Goal: Task Accomplishment & Management: Use online tool/utility

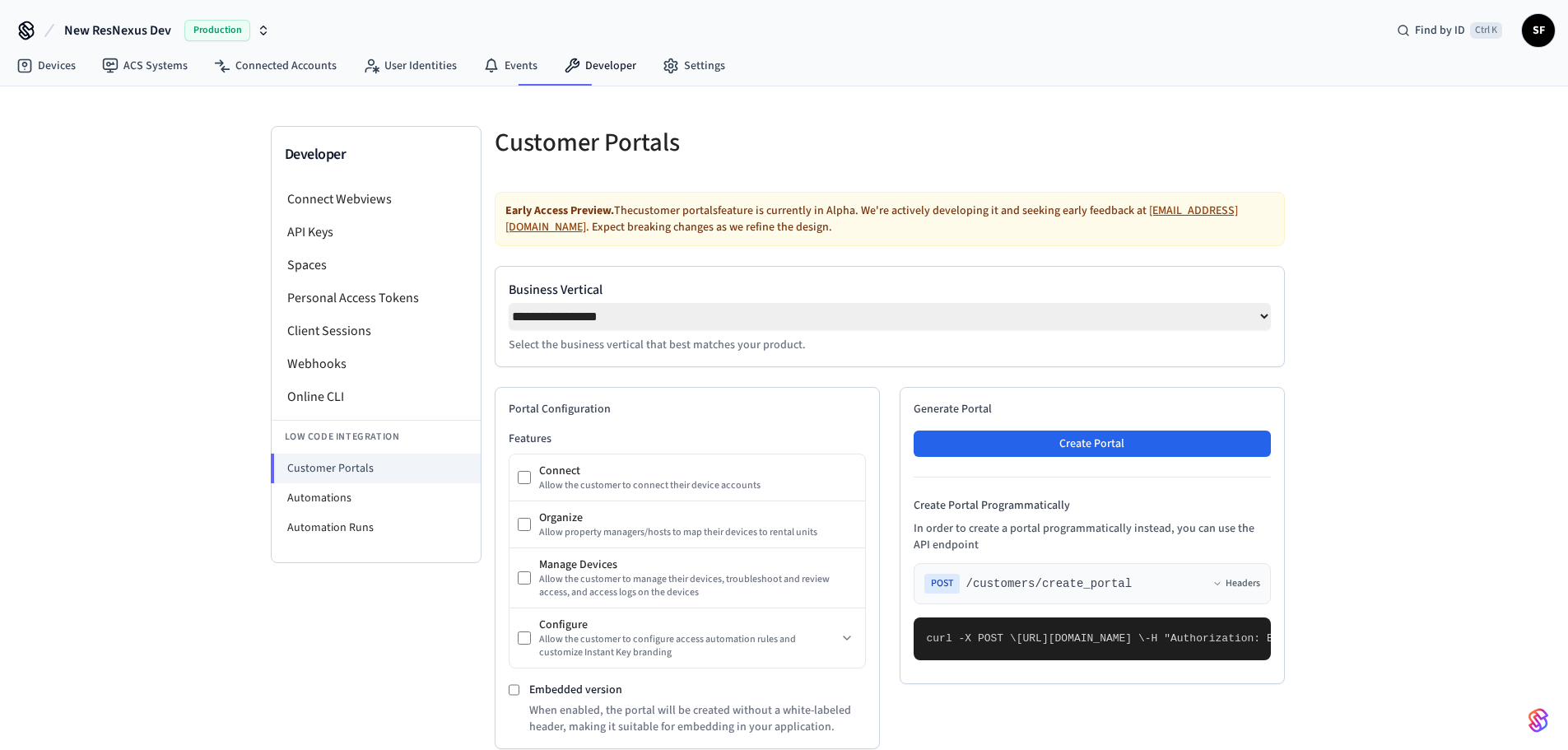
select select "**********"
click at [326, 513] on li "Automation Runs" at bounding box center [376, 528] width 209 height 30
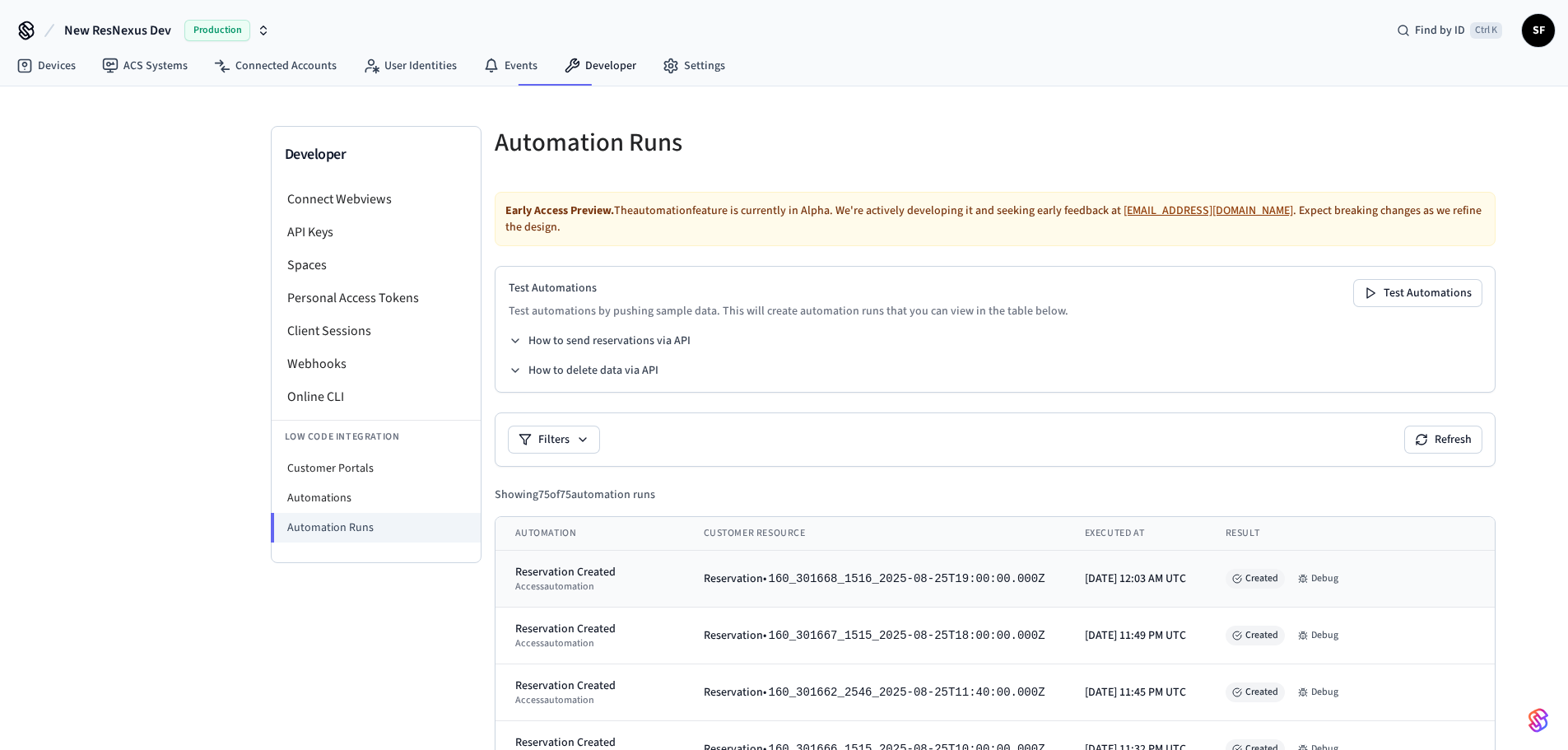
drag, startPoint x: 994, startPoint y: 533, endPoint x: 1115, endPoint y: 555, distance: 123.0
click at [1115, 555] on td "[DATE] 12:03 AM UTC" at bounding box center [1135, 578] width 141 height 57
click at [333, 483] on li "Automations" at bounding box center [376, 498] width 209 height 30
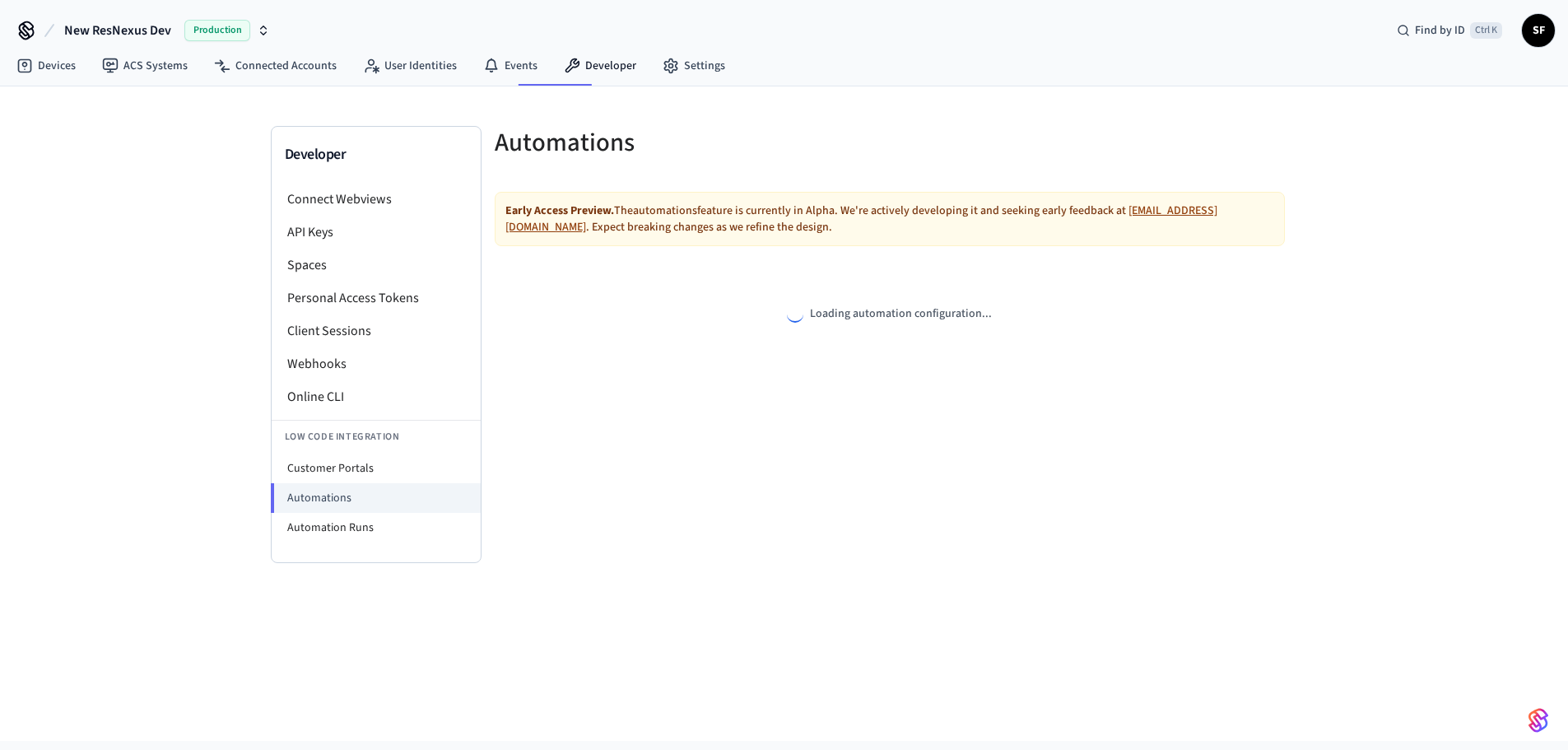
select select "**********"
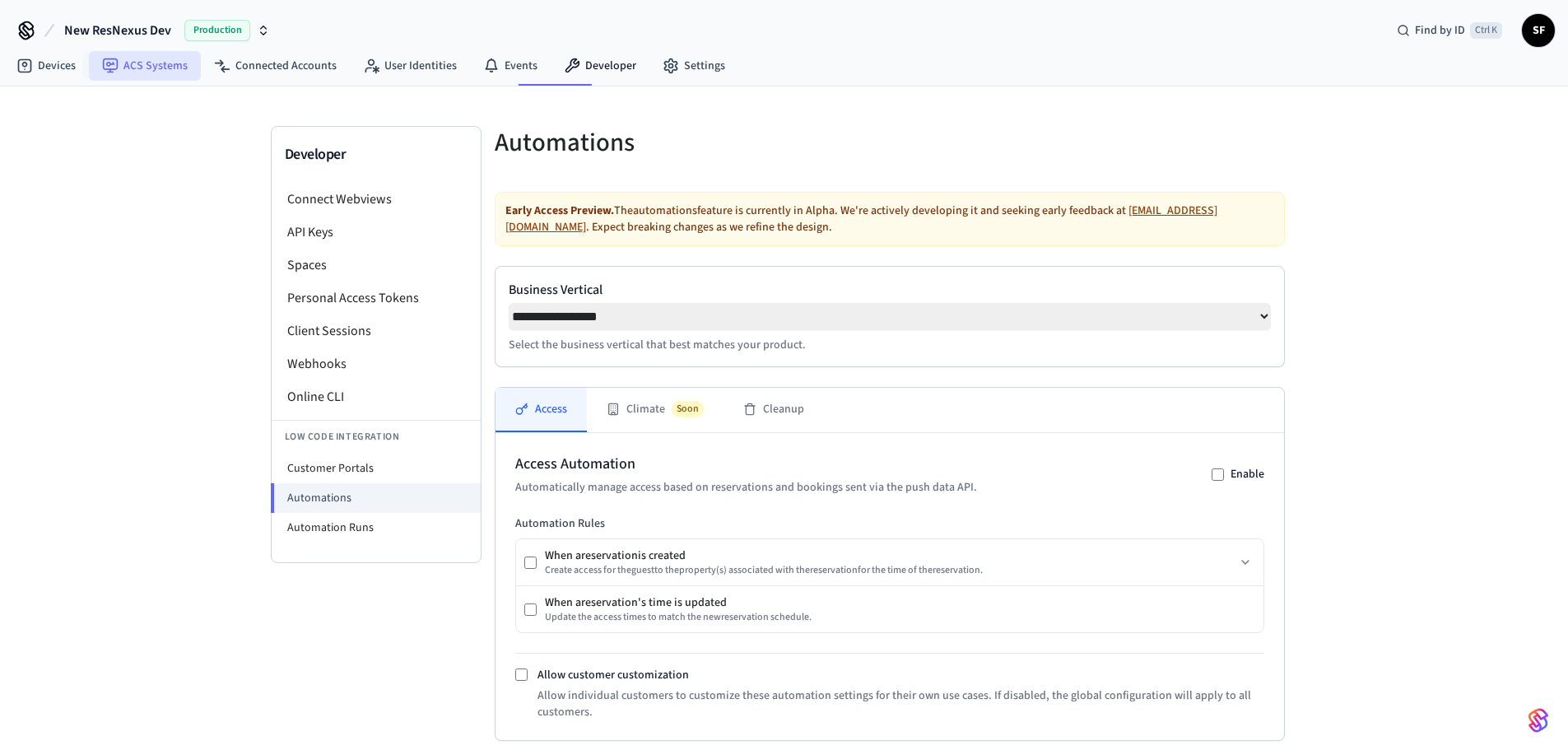
click at [122, 66] on link "ACS Systems" at bounding box center [144, 66] width 112 height 30
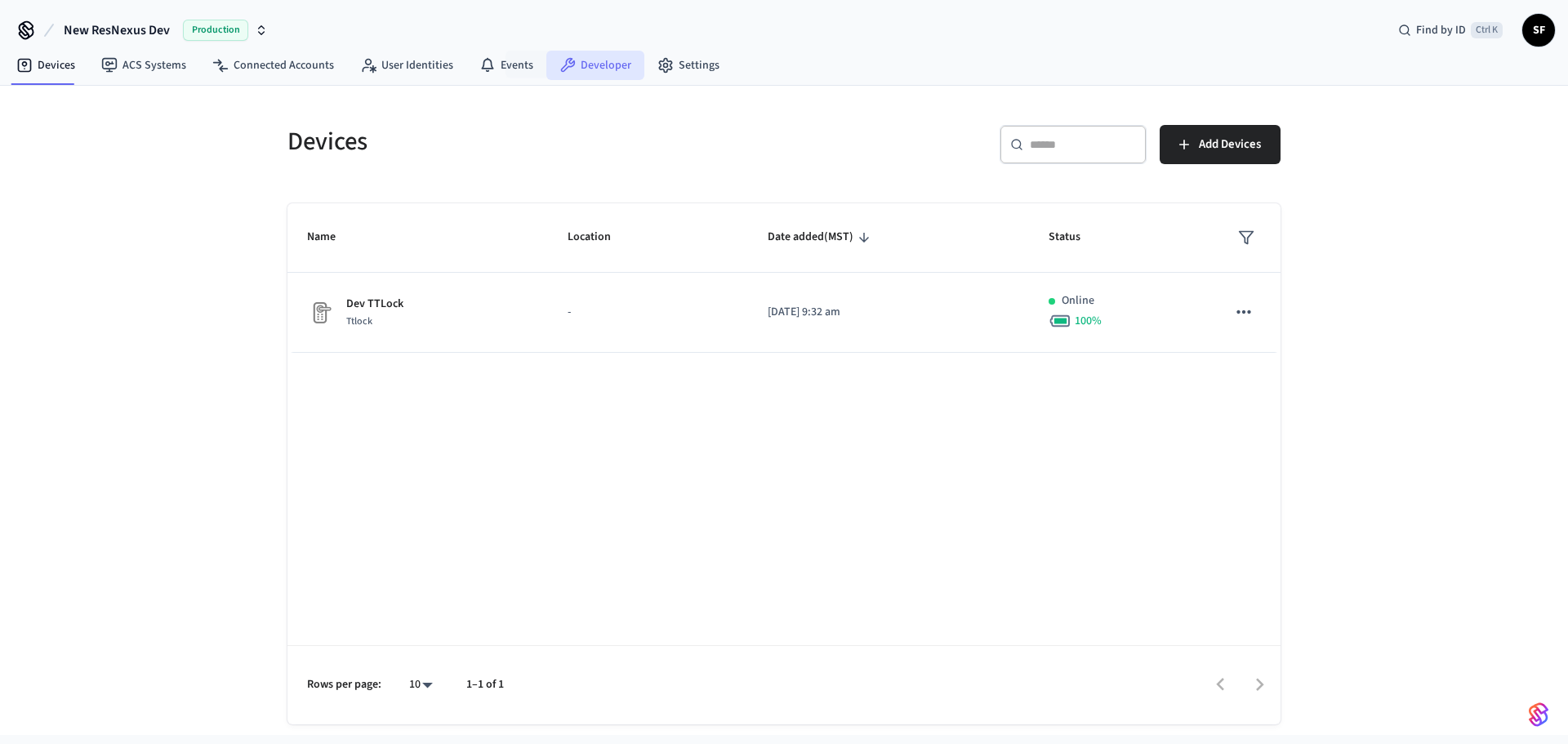
click at [546, 64] on link "Developer" at bounding box center [594, 65] width 98 height 30
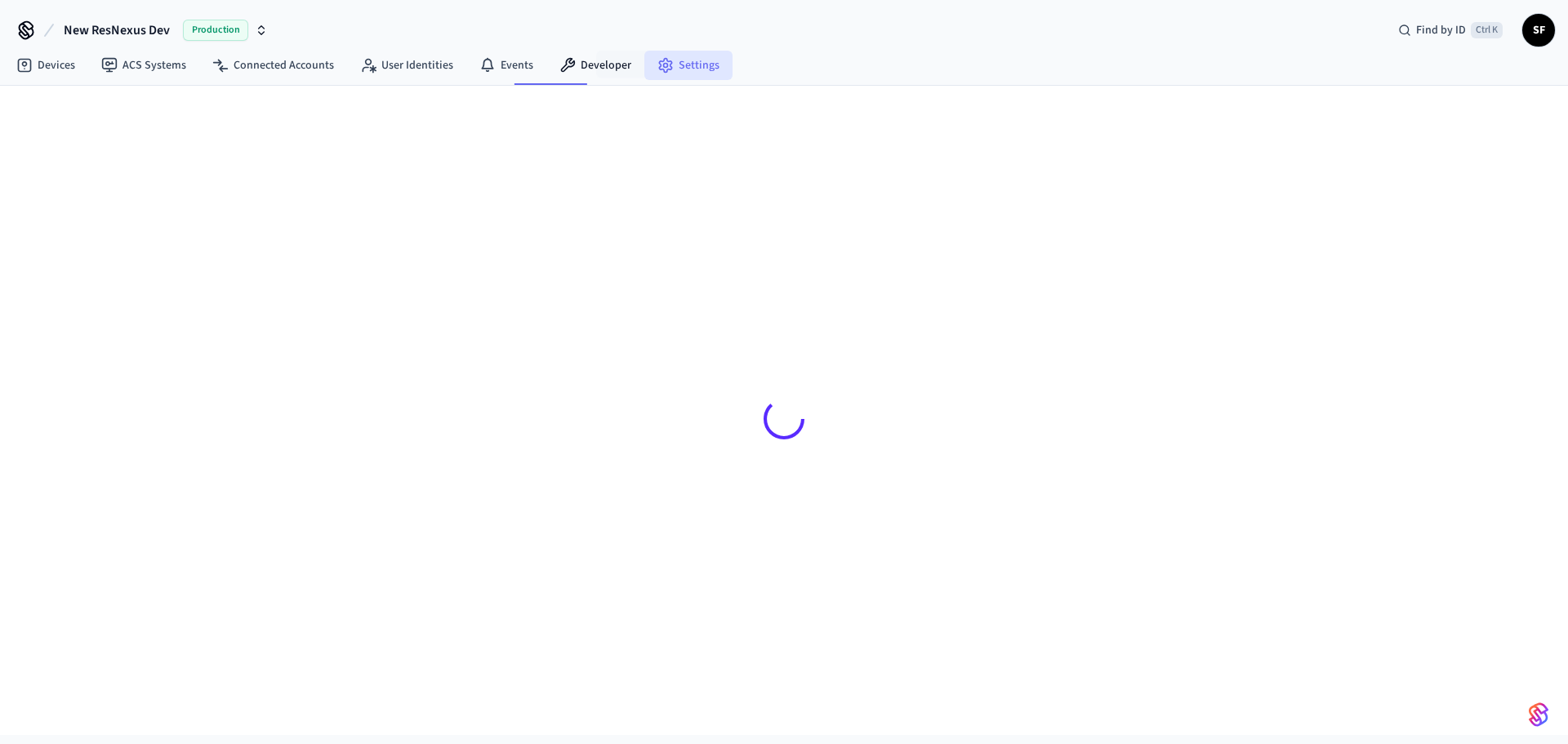
click at [664, 63] on circle at bounding box center [666, 65] width 4 height 4
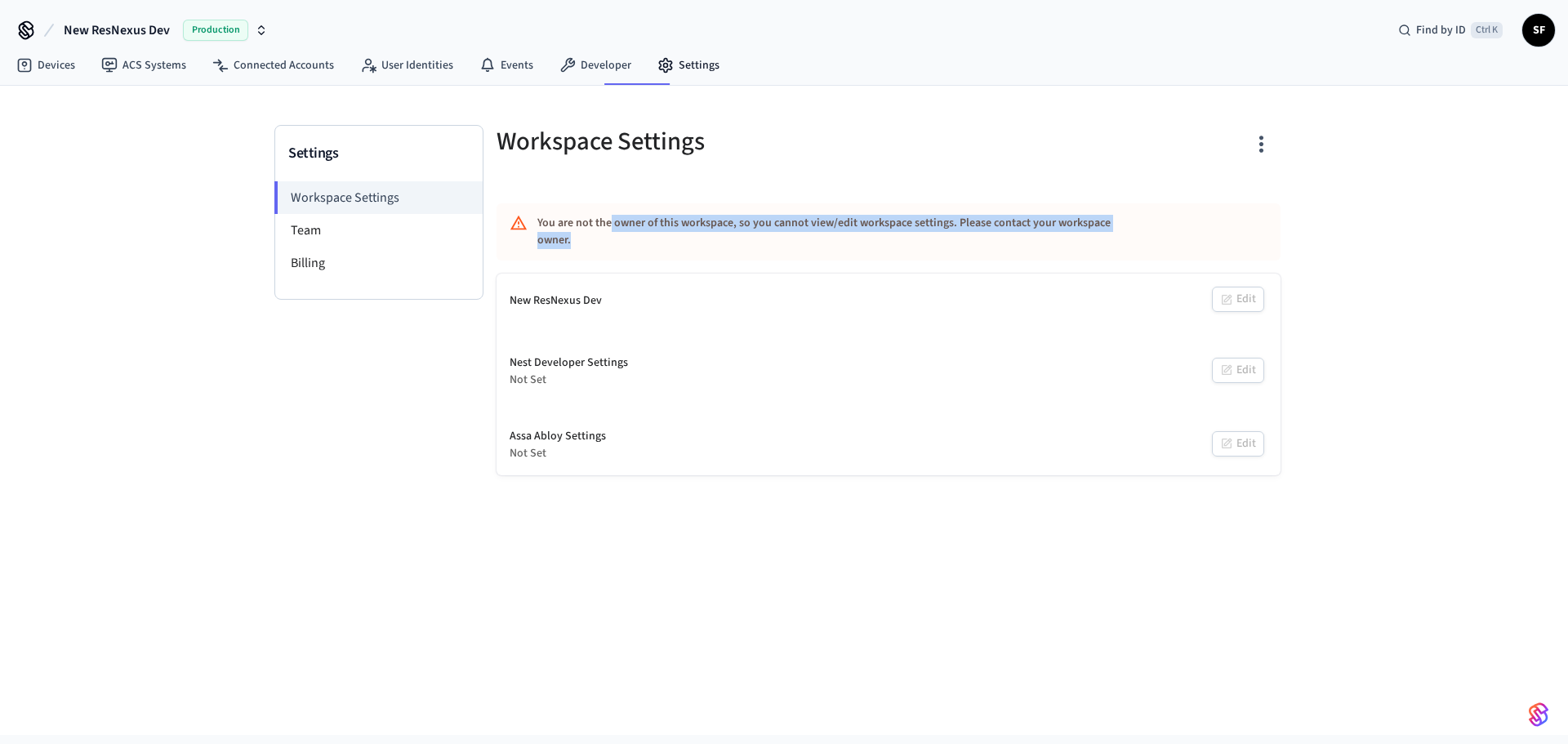
drag, startPoint x: 592, startPoint y: 218, endPoint x: 1093, endPoint y: 212, distance: 501.0
click at [1093, 212] on div "You are not the owner of this workspace, so you cannot view/edit workspace sett…" at bounding box center [840, 232] width 605 height 47
click at [1134, 208] on div "You are not the owner of this workspace, so you cannot view/edit workspace sett…" at bounding box center [840, 232] width 605 height 47
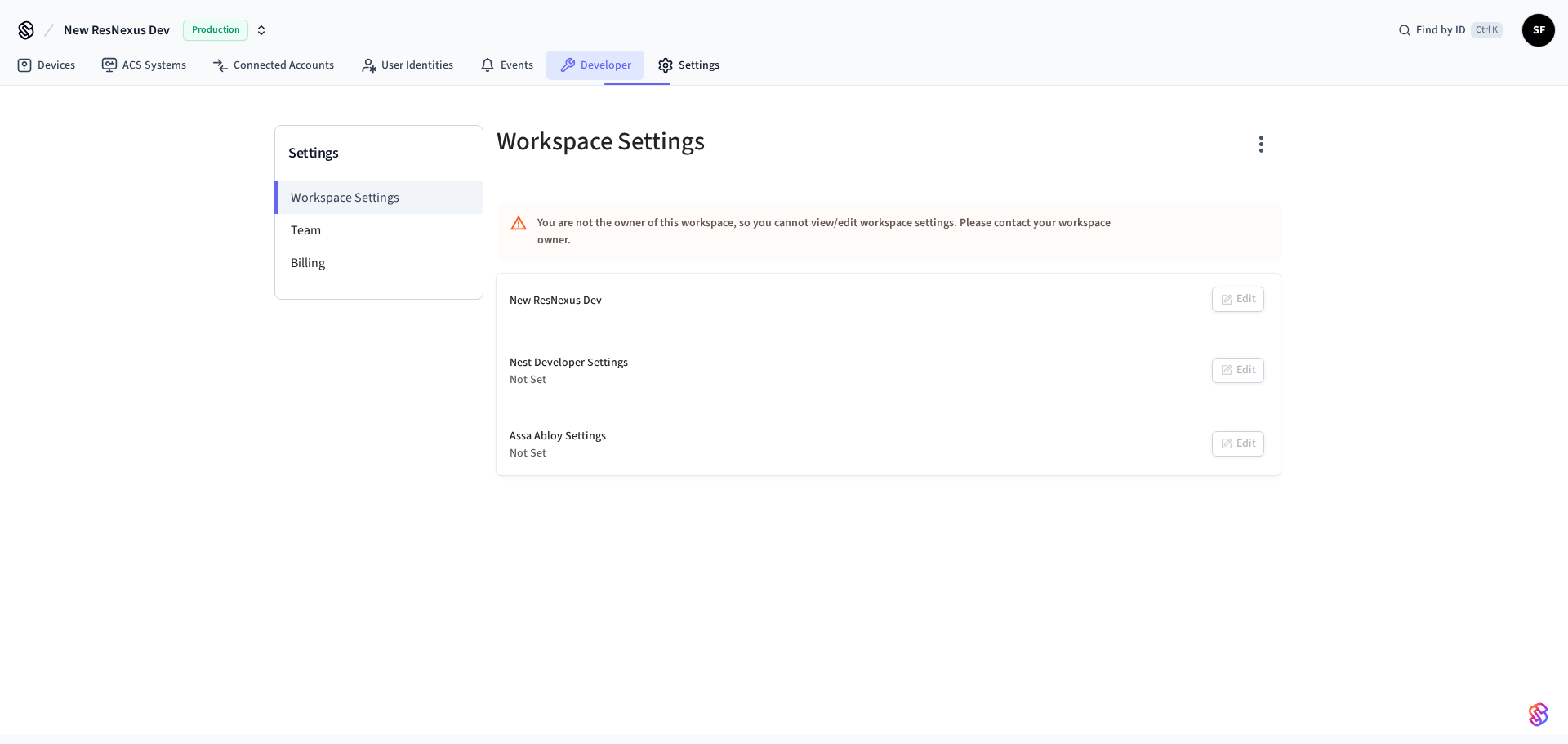
click at [548, 67] on link "Developer" at bounding box center [594, 65] width 98 height 30
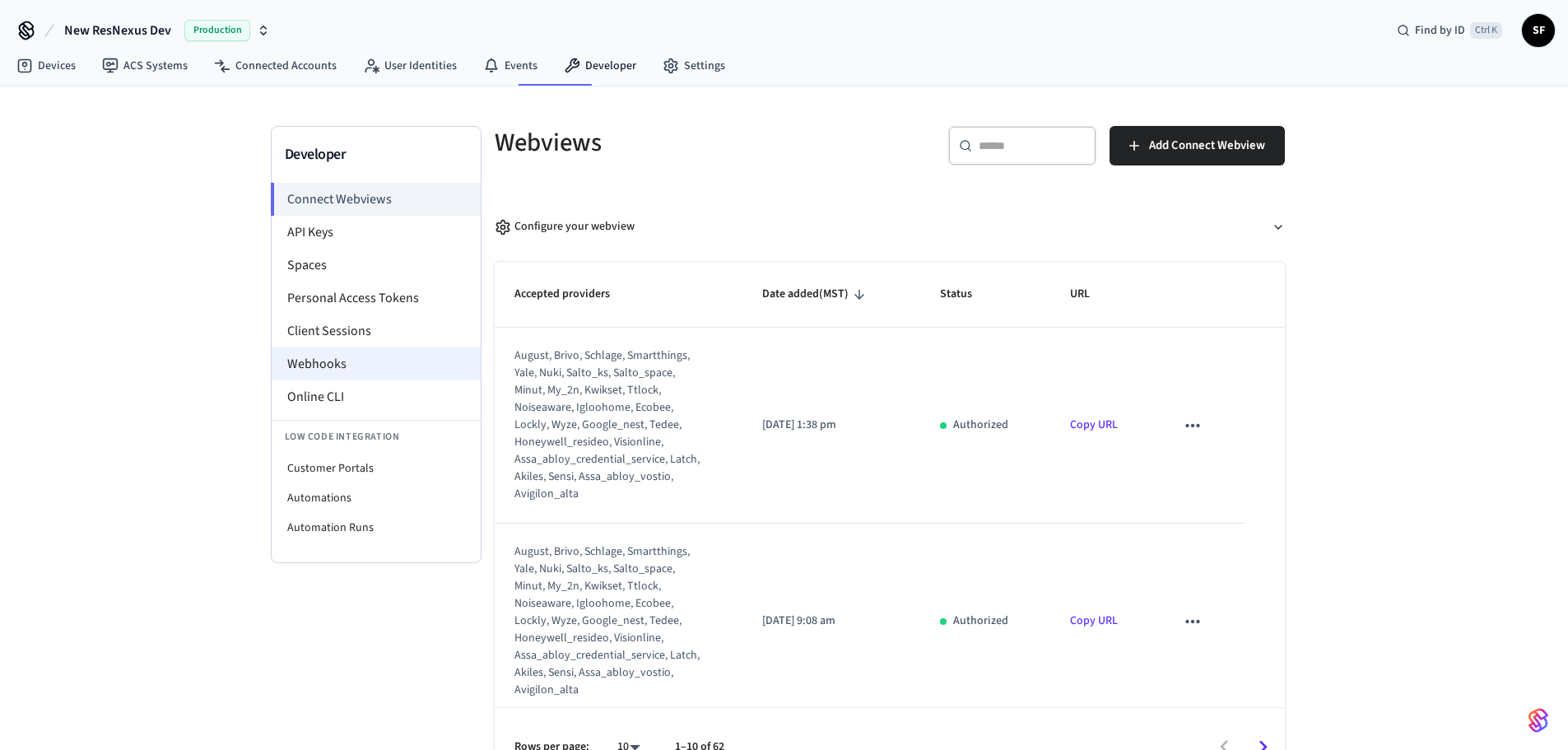
click at [339, 348] on li "Webhooks" at bounding box center [376, 364] width 209 height 33
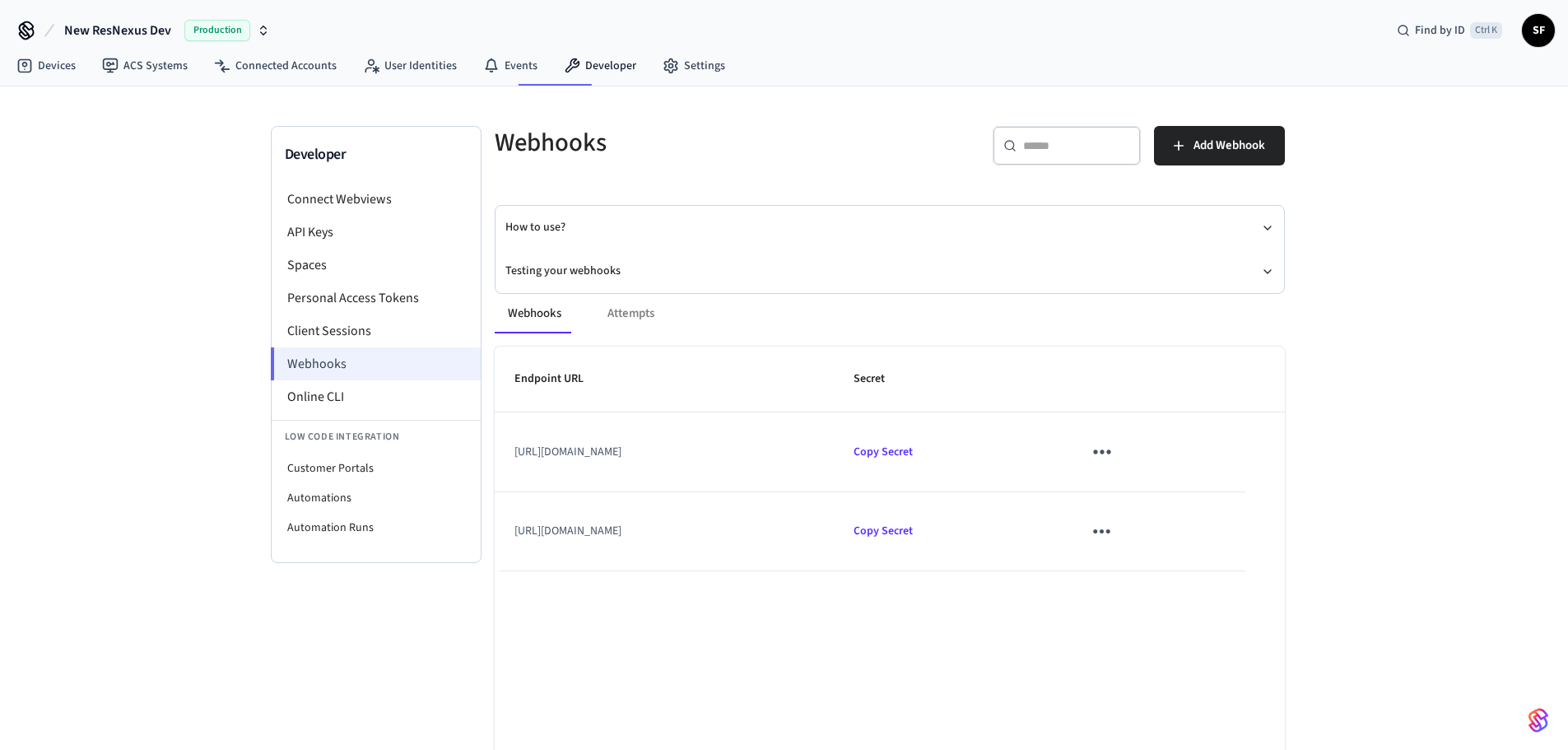
click at [369, 350] on li "Webhooks" at bounding box center [376, 364] width 210 height 33
drag, startPoint x: 751, startPoint y: 422, endPoint x: 490, endPoint y: 471, distance: 265.6
click at [495, 471] on td "https://honest-lamb-resolved.ngrok-free.app/resnexus/api/seamwebhook?webhookID=2" at bounding box center [665, 452] width 340 height 79
click at [834, 529] on td "https://honest-lamb-resolved.ngrok-free.app/resnexus/api/seamwebhook?webhookID=1" at bounding box center [665, 532] width 340 height 79
drag, startPoint x: 855, startPoint y: 517, endPoint x: 918, endPoint y: 532, distance: 64.8
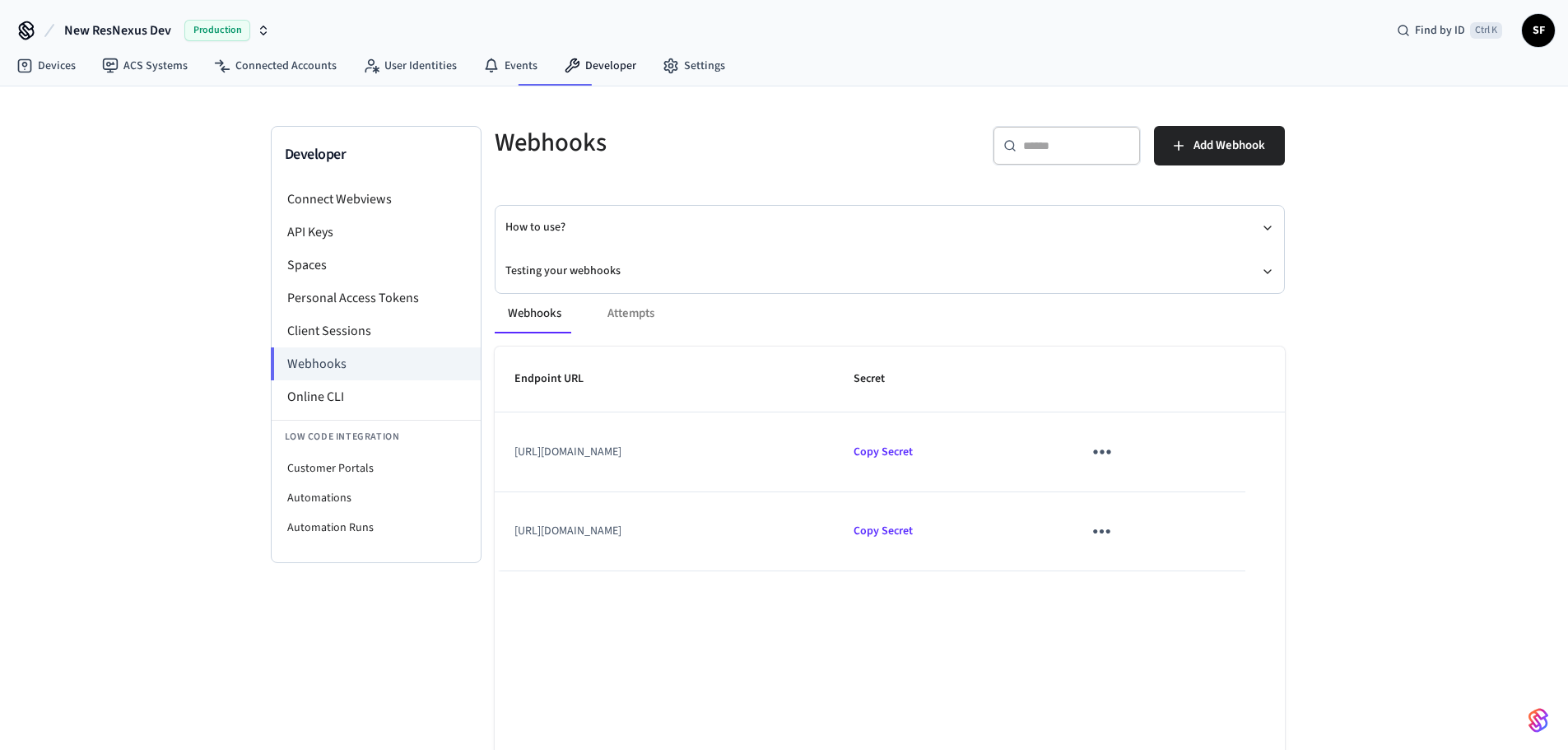
click at [834, 532] on td "https://honest-lamb-resolved.ngrok-free.app/resnexus/api/seamwebhook?webhookID=1" at bounding box center [665, 532] width 340 height 79
click at [607, 296] on div "Webhooks Attempts" at bounding box center [889, 313] width 790 height 39
click at [784, 275] on div "Webhooks Attempts Endpoint URL Secret https://honest-lamb-resolved.ngrok-free.a…" at bounding box center [880, 572] width 810 height 597
